Goal: Use online tool/utility: Utilize a website feature to perform a specific function

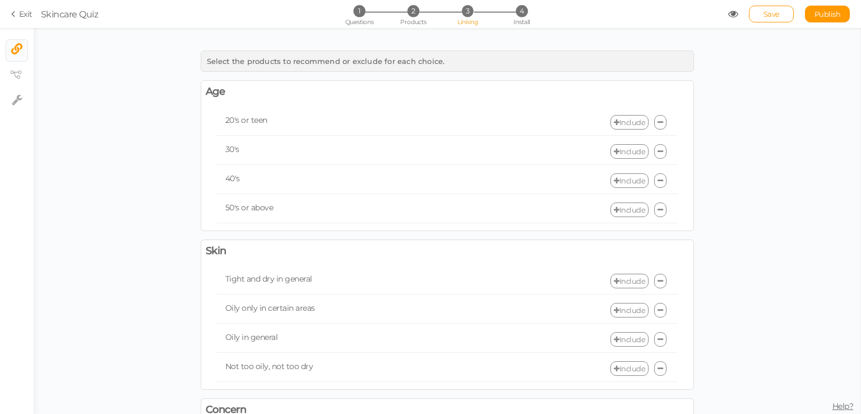
scroll to position [391, 0]
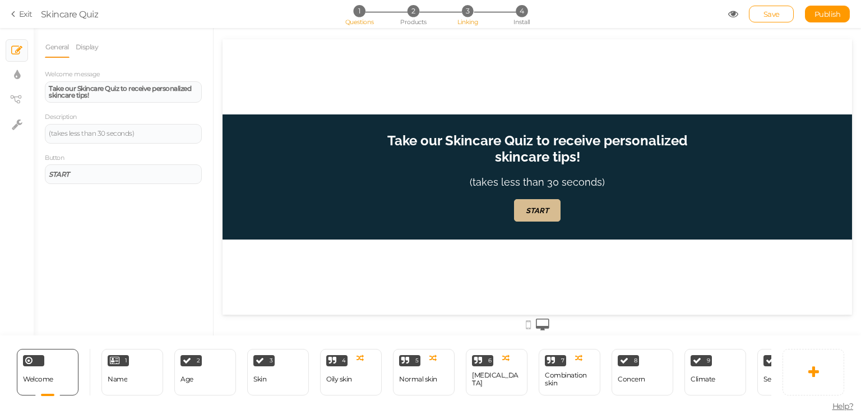
click at [464, 10] on span "3" at bounding box center [468, 11] width 12 height 12
click at [467, 13] on span "3" at bounding box center [468, 11] width 12 height 12
click at [455, 7] on li "3 Linking" at bounding box center [468, 11] width 52 height 12
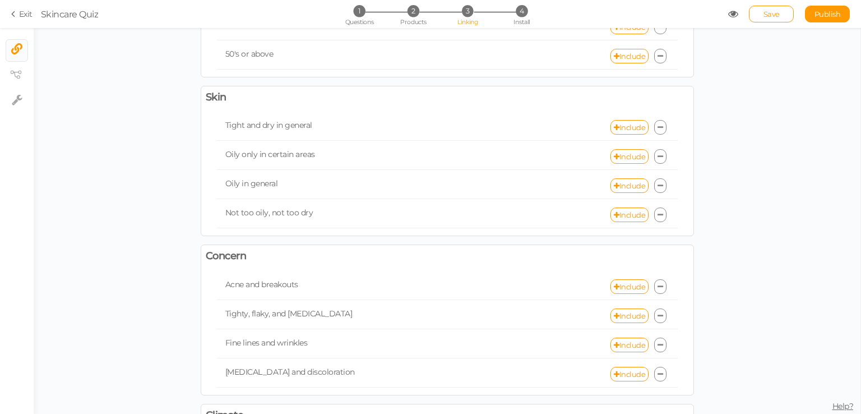
scroll to position [56, 0]
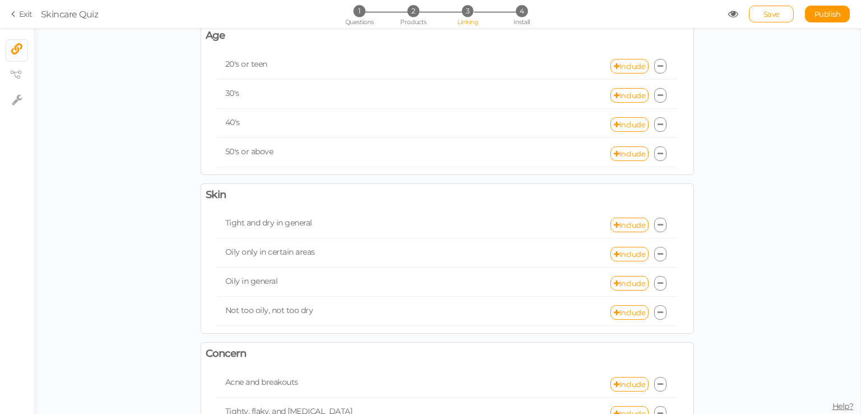
click at [738, 13] on div "Save Publish View published." at bounding box center [789, 14] width 122 height 17
click at [730, 13] on icon at bounding box center [733, 14] width 10 height 10
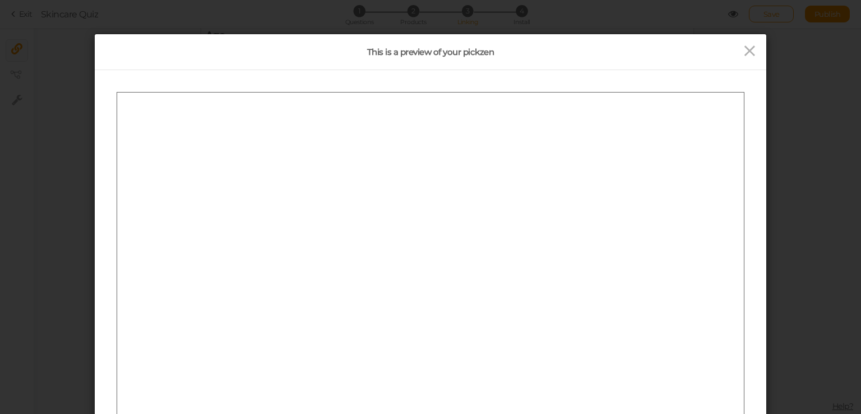
scroll to position [0, 0]
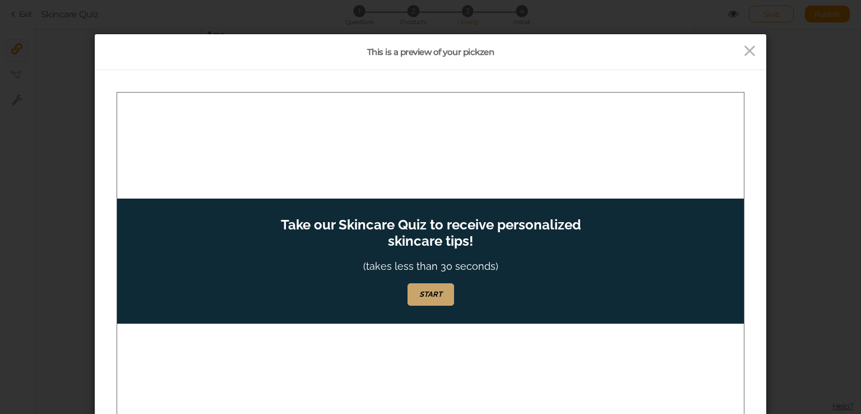
click at [432, 287] on link "START" at bounding box center [431, 294] width 47 height 22
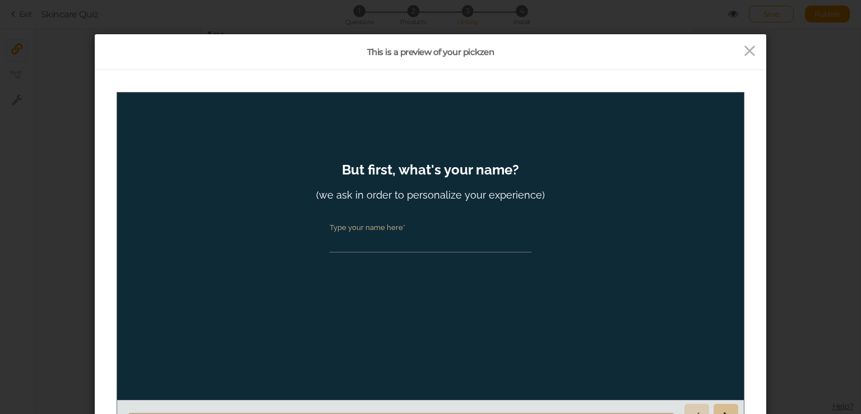
click at [373, 250] on input "Type your name here*" at bounding box center [431, 241] width 202 height 21
click at [373, 246] on input "Type your name here*" at bounding box center [431, 241] width 202 height 21
type input "habib"
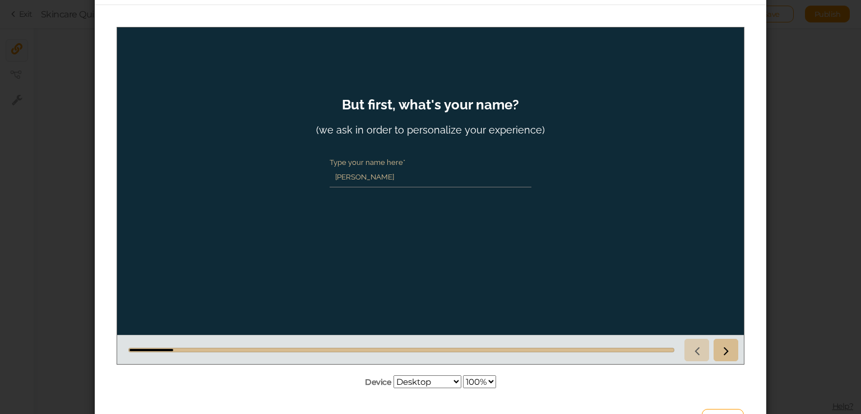
scroll to position [135, 0]
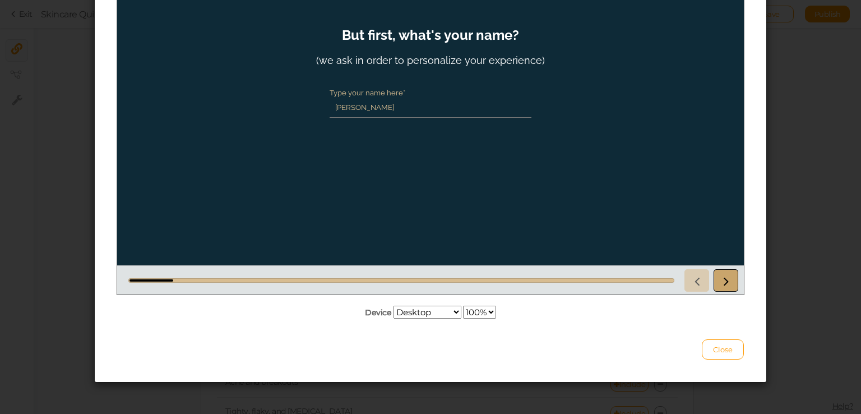
click at [722, 281] on icon at bounding box center [726, 280] width 15 height 15
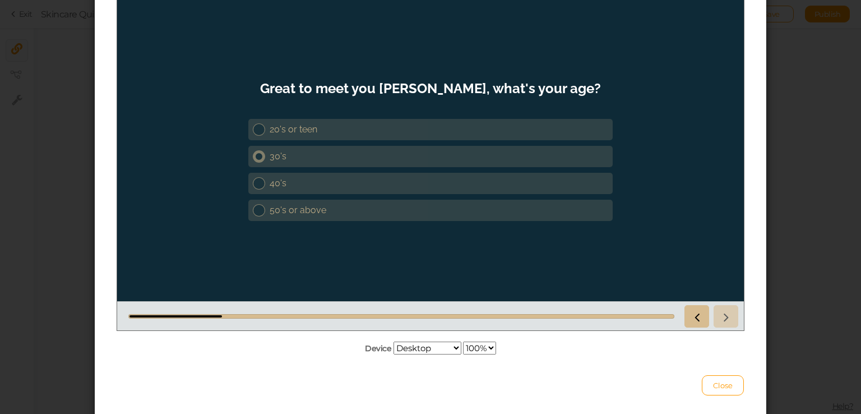
scroll to position [79, 0]
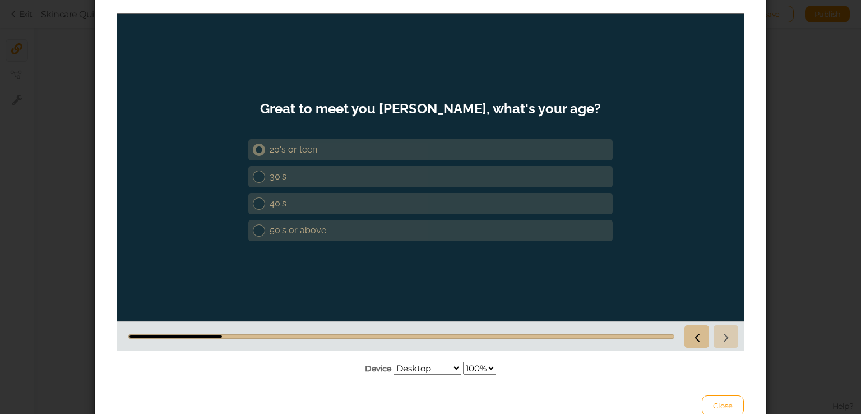
click at [309, 153] on div "20's or teen" at bounding box center [439, 149] width 339 height 11
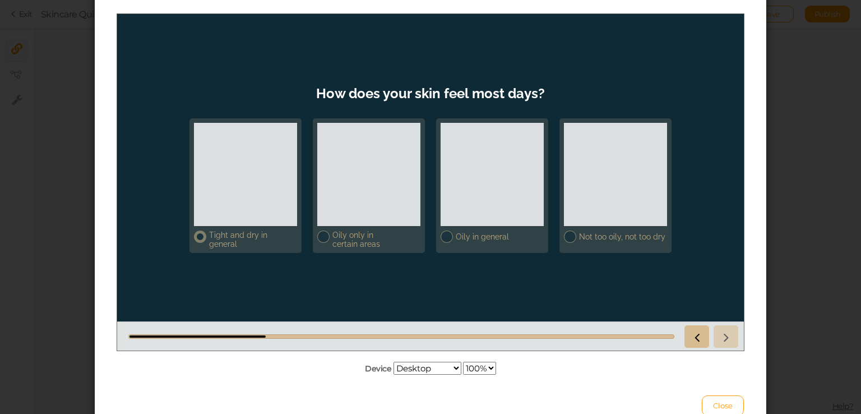
scroll to position [22, 0]
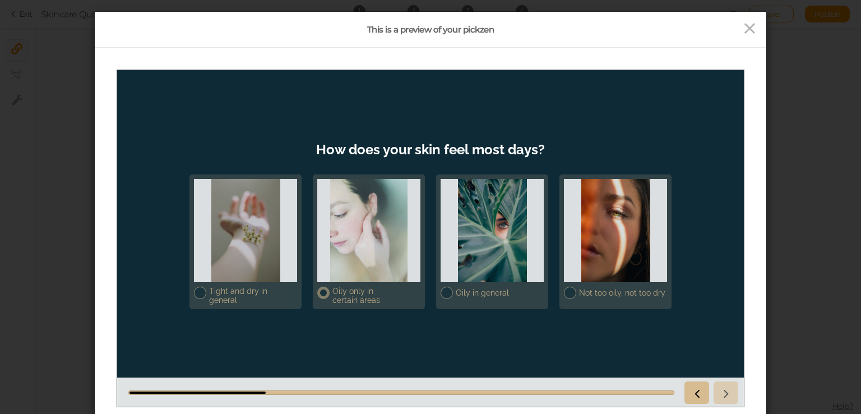
click at [377, 255] on div at bounding box center [368, 229] width 103 height 103
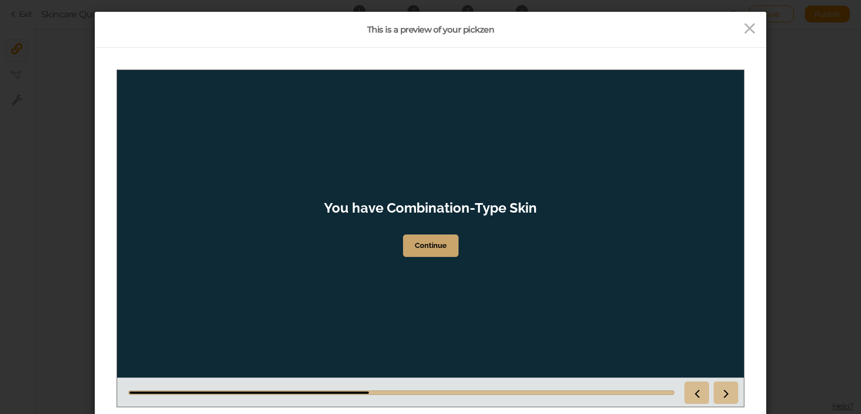
click at [444, 253] on link "Continue" at bounding box center [431, 245] width 56 height 22
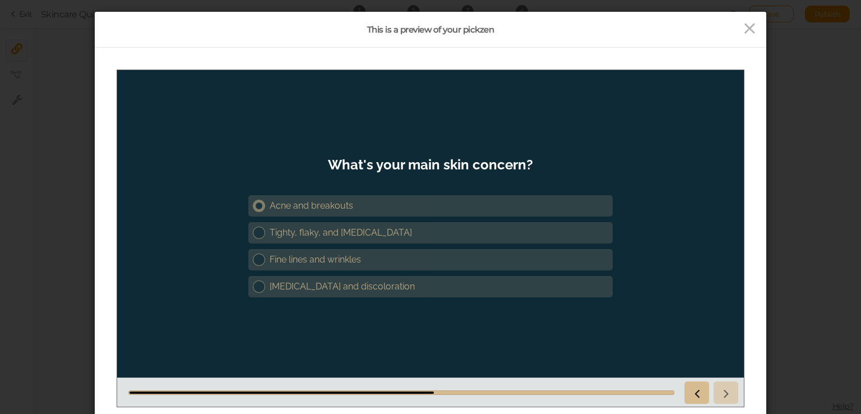
click at [338, 209] on div "Acne and breakouts" at bounding box center [439, 205] width 339 height 11
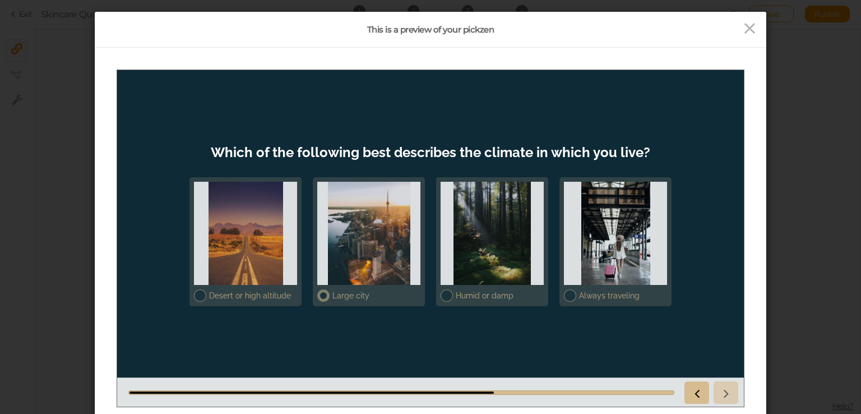
click at [345, 230] on div at bounding box center [368, 232] width 103 height 103
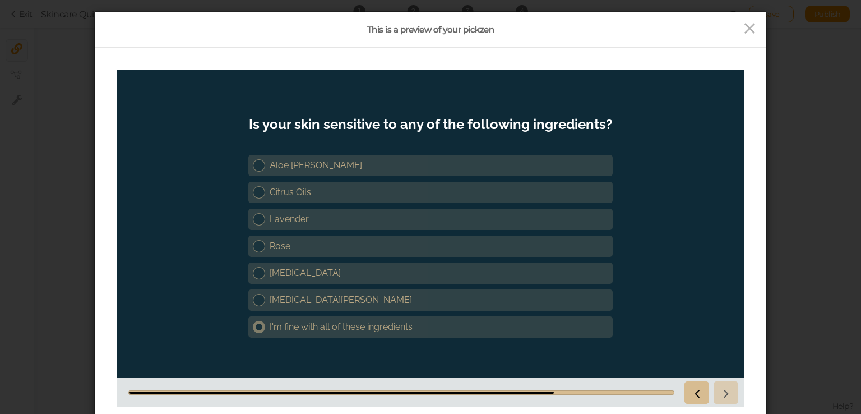
click at [320, 319] on link "I'm fine with all of these ingredients" at bounding box center [430, 326] width 364 height 21
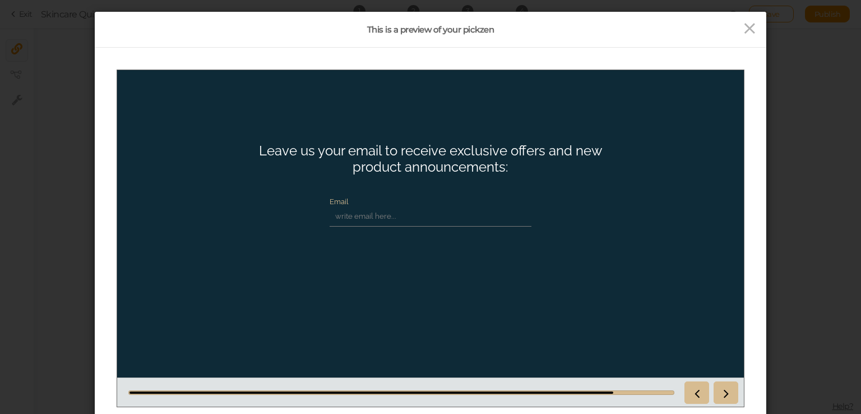
click at [368, 218] on input "Email" at bounding box center [431, 215] width 202 height 21
type input "developer@drchob.com"
click at [335, 261] on div "Email developer@drchob.com" at bounding box center [431, 247] width 224 height 123
click at [718, 386] on link at bounding box center [726, 392] width 25 height 22
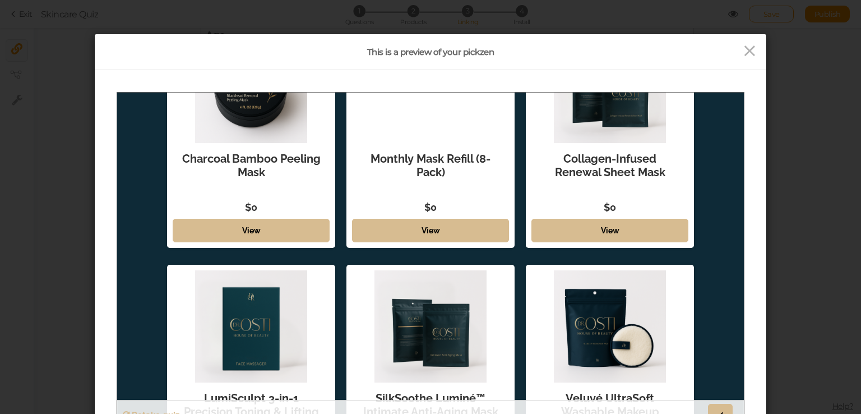
scroll to position [315, 0]
